Goal: Find specific page/section: Find specific page/section

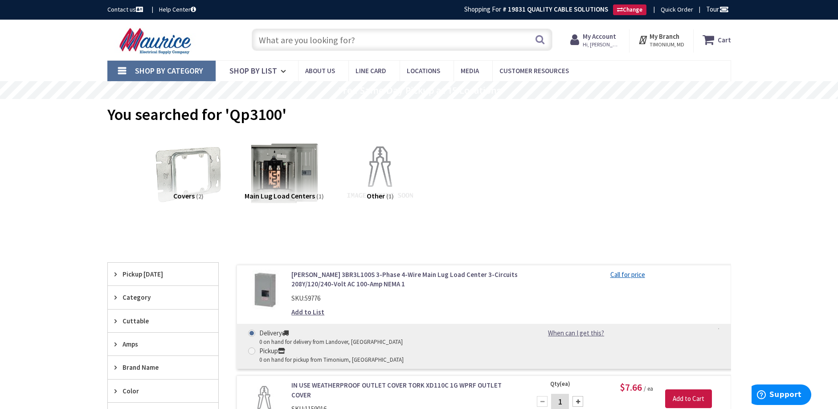
click at [160, 70] on span "Shop By Category" at bounding box center [169, 71] width 68 height 10
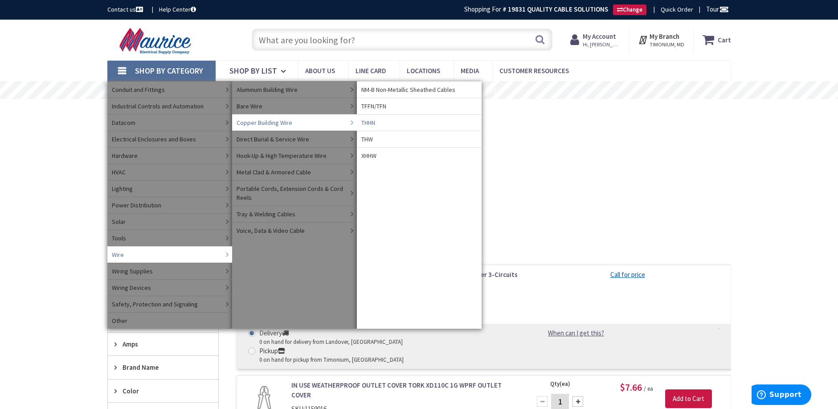
click at [368, 122] on span "THHN" at bounding box center [368, 122] width 14 height 9
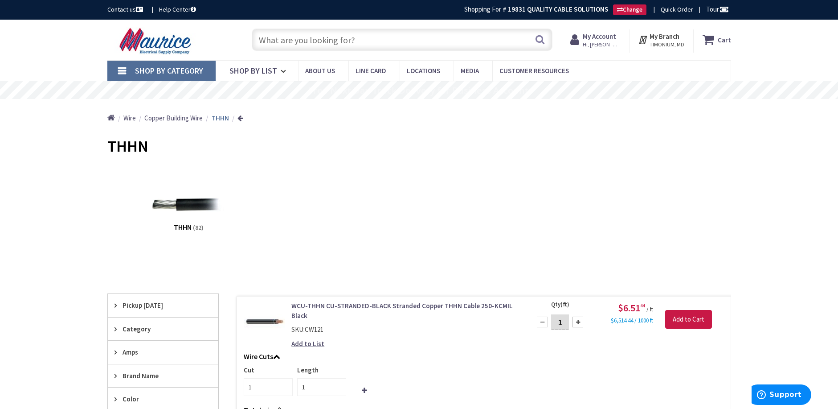
scroll to position [134, 0]
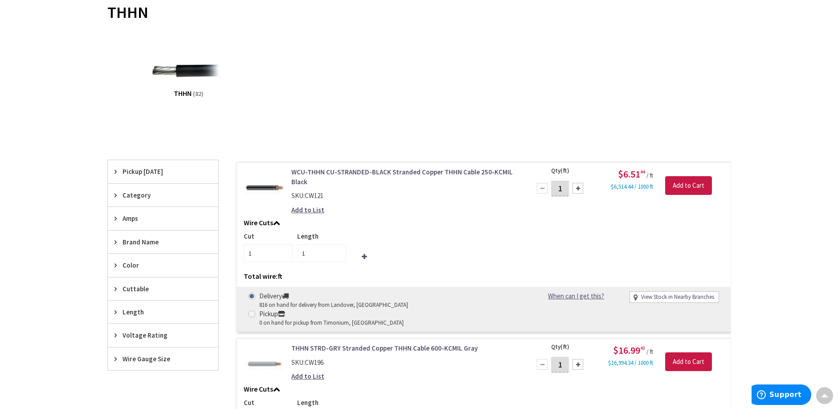
click at [115, 359] on icon at bounding box center [118, 358] width 7 height 7
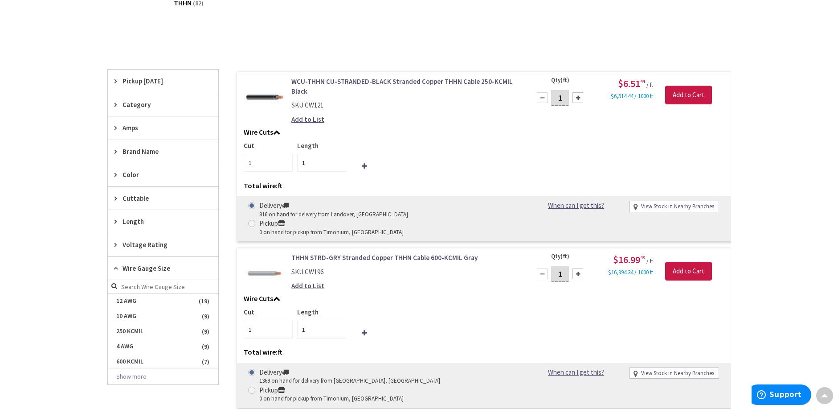
scroll to position [312, 0]
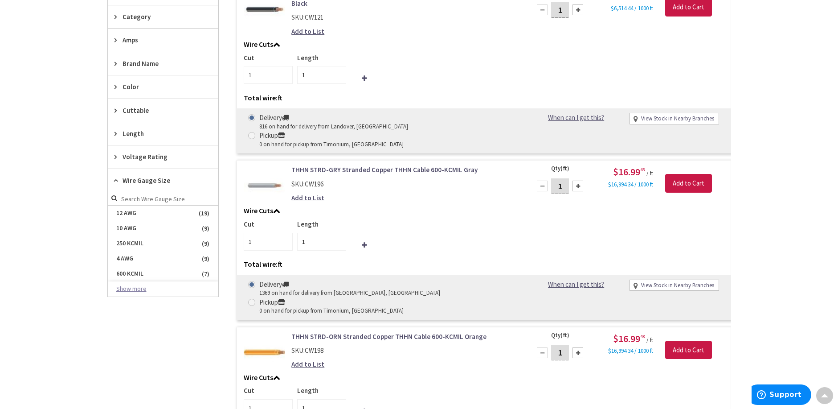
click at [129, 289] on button "Show more" at bounding box center [163, 288] width 111 height 15
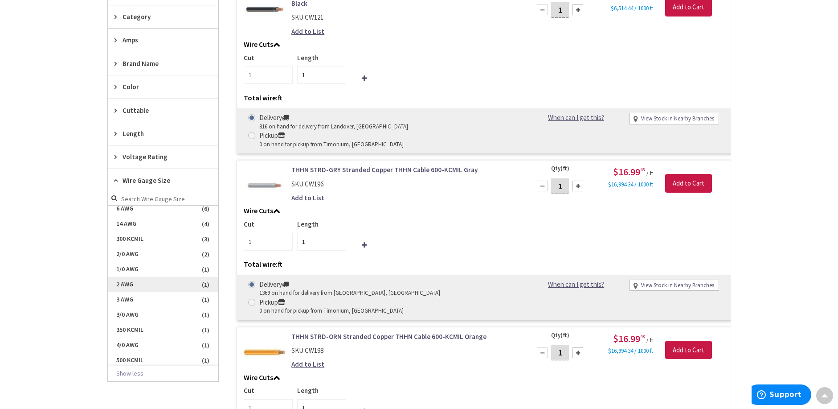
scroll to position [97, 0]
click at [158, 329] on span "350 KCMIL" at bounding box center [163, 327] width 111 height 15
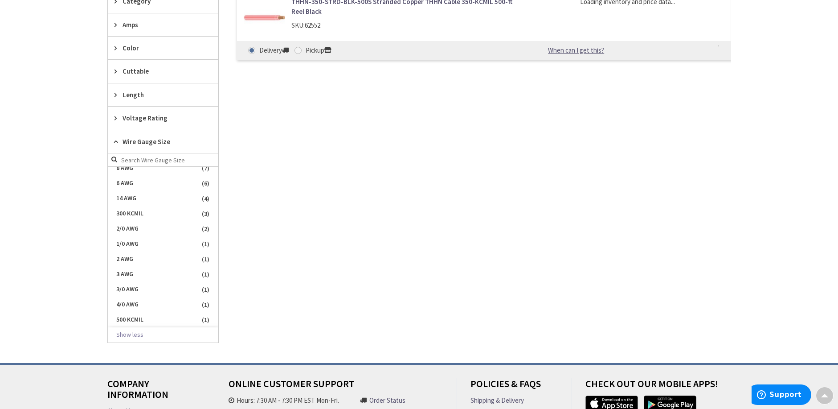
scroll to position [296, 0]
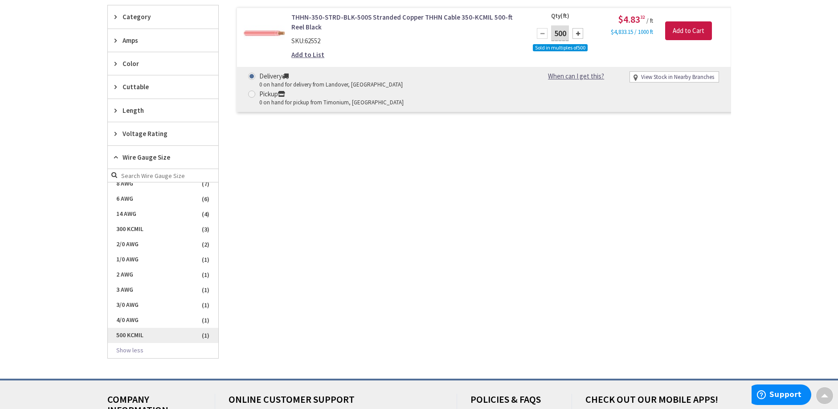
click at [178, 336] on span "500 KCMIL" at bounding box center [163, 335] width 111 height 15
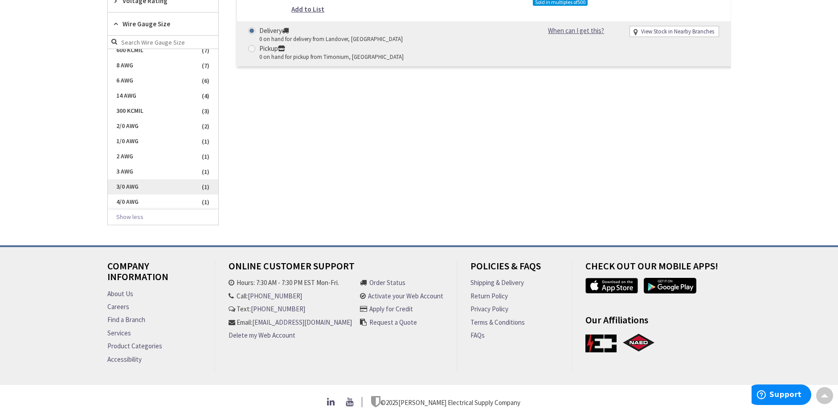
scroll to position [454, 0]
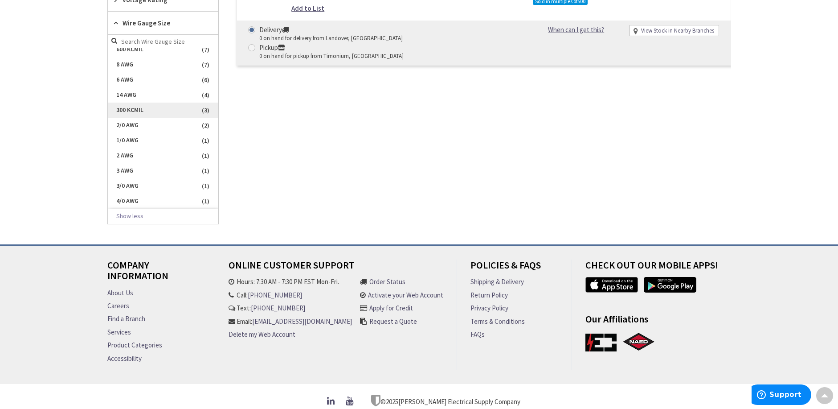
click at [148, 112] on span "300 KCMIL" at bounding box center [163, 110] width 111 height 15
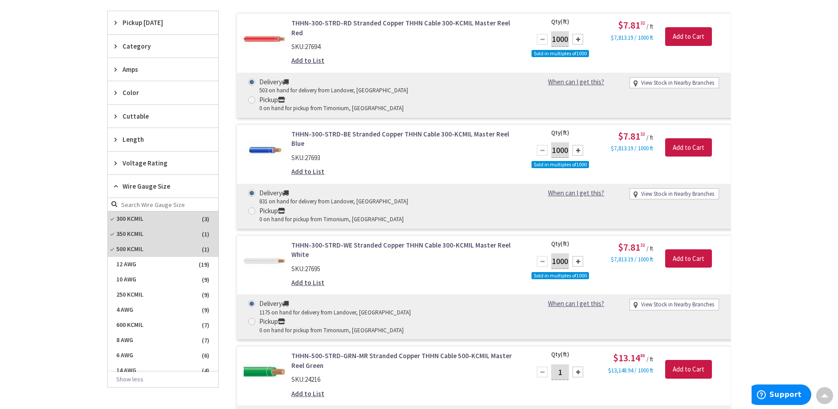
scroll to position [186, 0]
